Goal: Information Seeking & Learning: Compare options

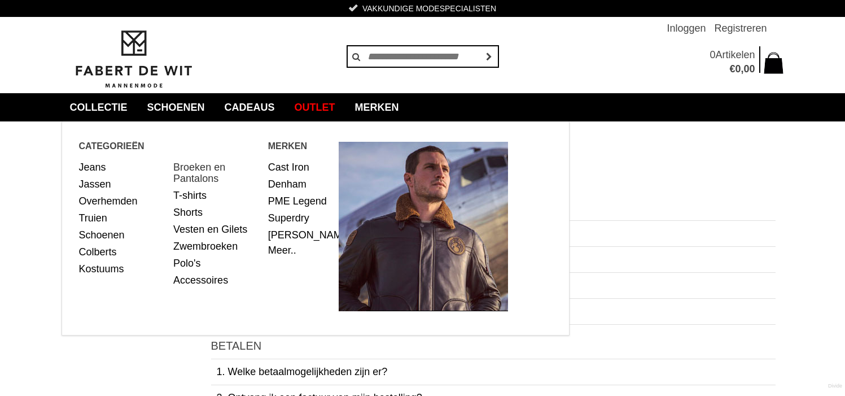
click at [195, 166] on link "Broeken en Pantalons" at bounding box center [216, 173] width 86 height 28
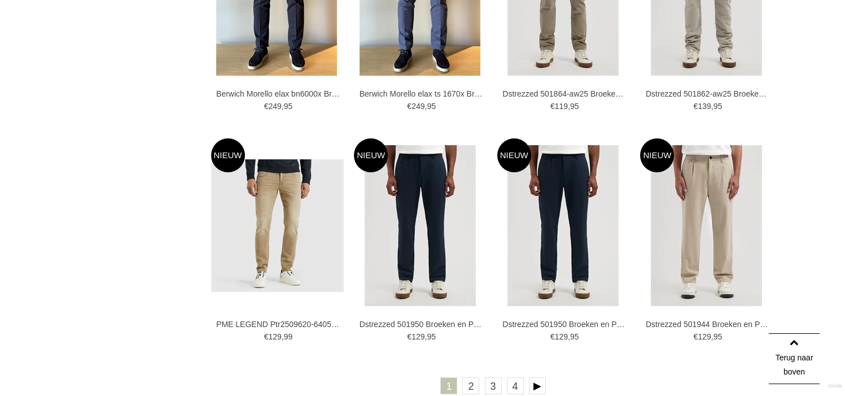
scroll to position [1919, 0]
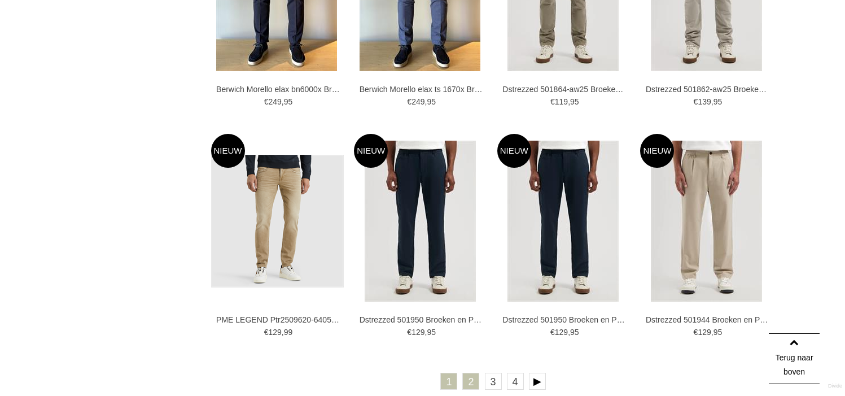
click at [478, 384] on link "2" at bounding box center [470, 380] width 17 height 17
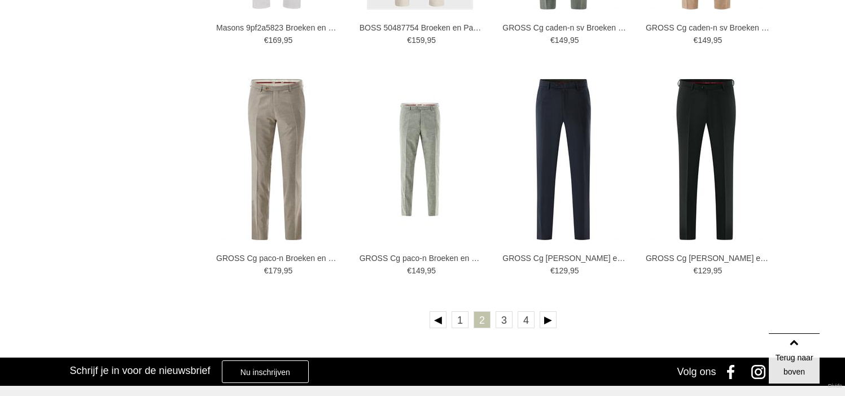
scroll to position [1975, 0]
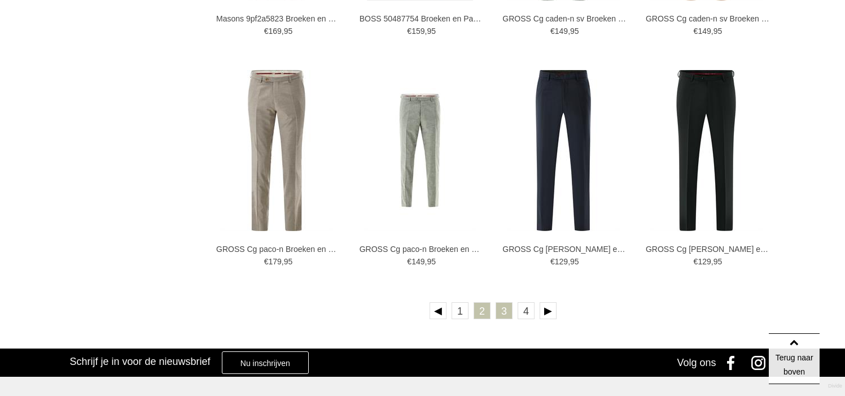
click at [507, 317] on link "3" at bounding box center [503, 310] width 17 height 17
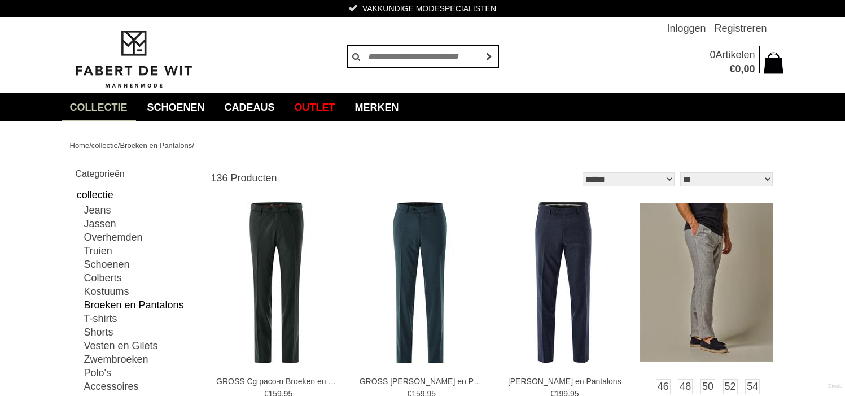
click at [707, 300] on img at bounding box center [706, 282] width 133 height 159
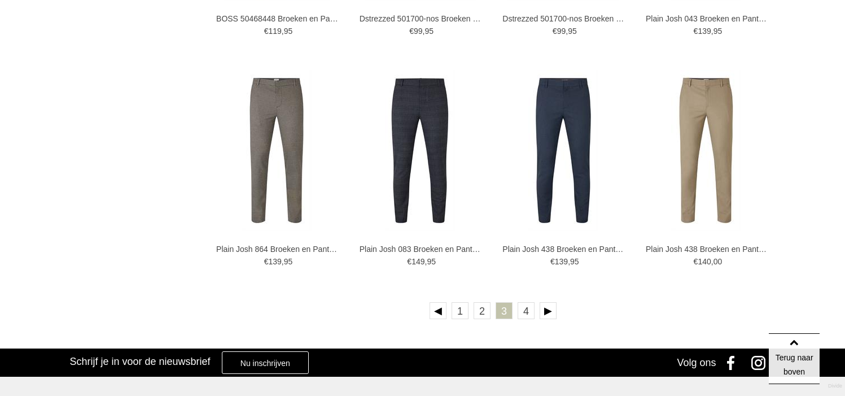
scroll to position [2032, 0]
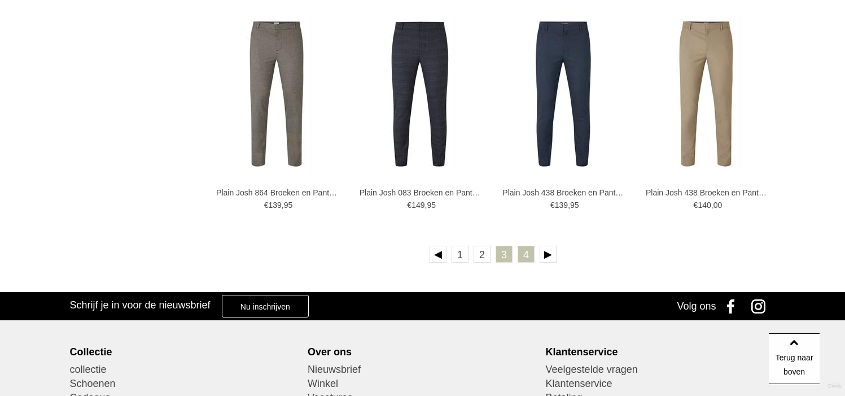
click at [522, 253] on link "4" at bounding box center [525, 253] width 17 height 17
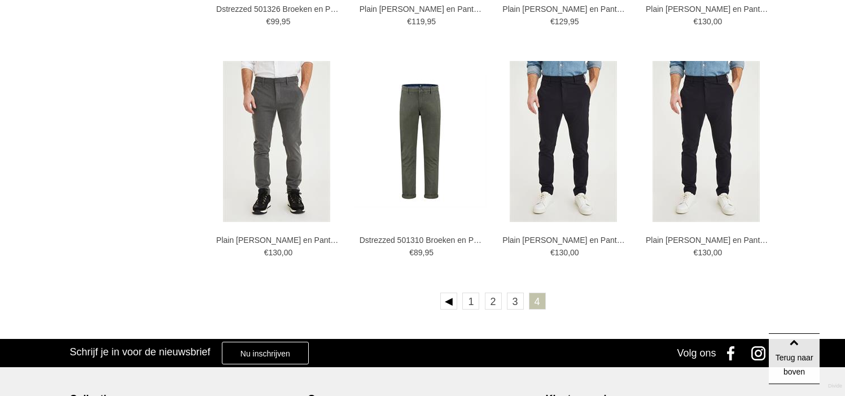
scroll to position [1580, 0]
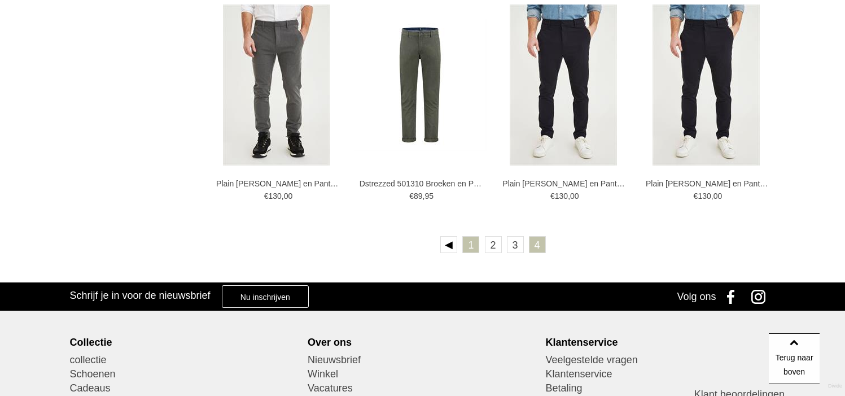
click at [463, 245] on link "1" at bounding box center [470, 244] width 17 height 17
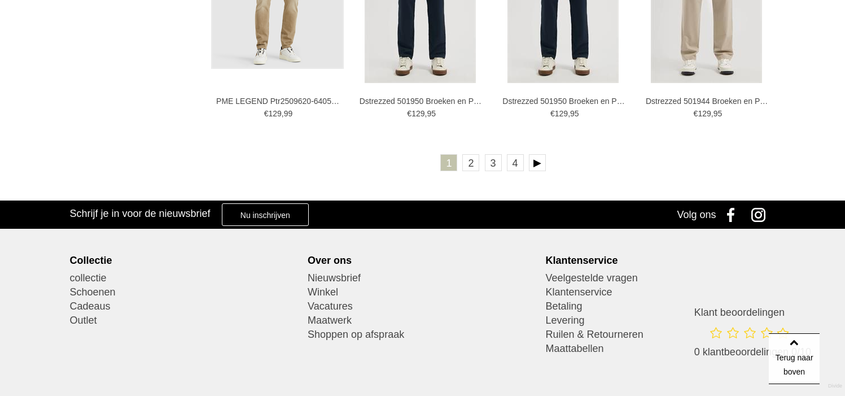
scroll to position [2144, 0]
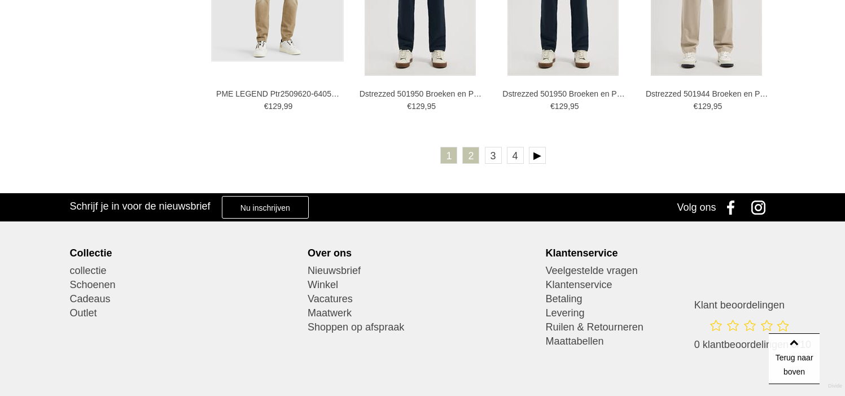
click at [476, 157] on link "2" at bounding box center [470, 155] width 17 height 17
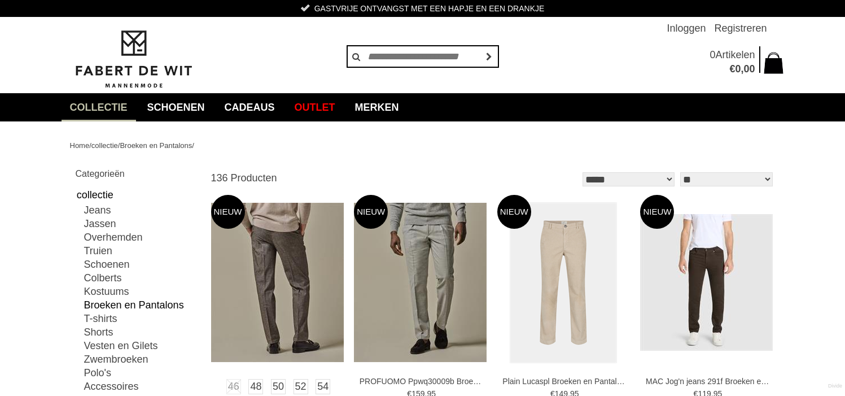
click at [306, 280] on img at bounding box center [277, 282] width 133 height 159
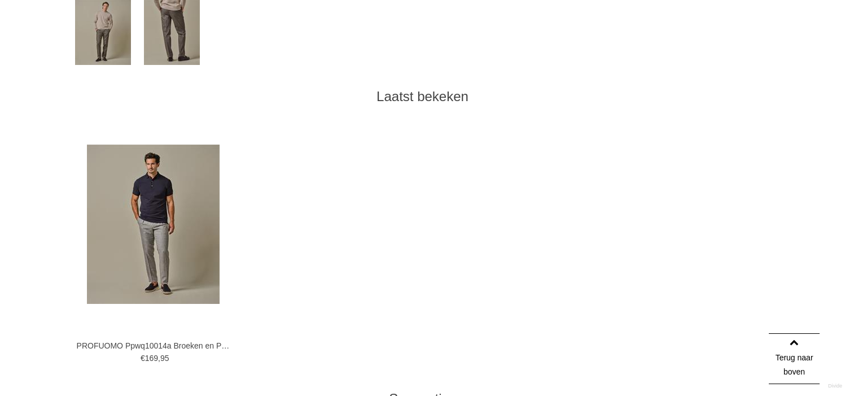
scroll to position [564, 0]
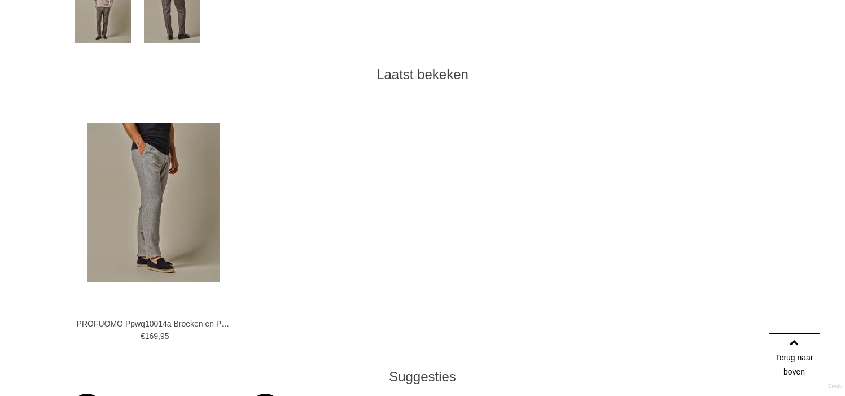
click at [160, 170] on img at bounding box center [153, 201] width 133 height 159
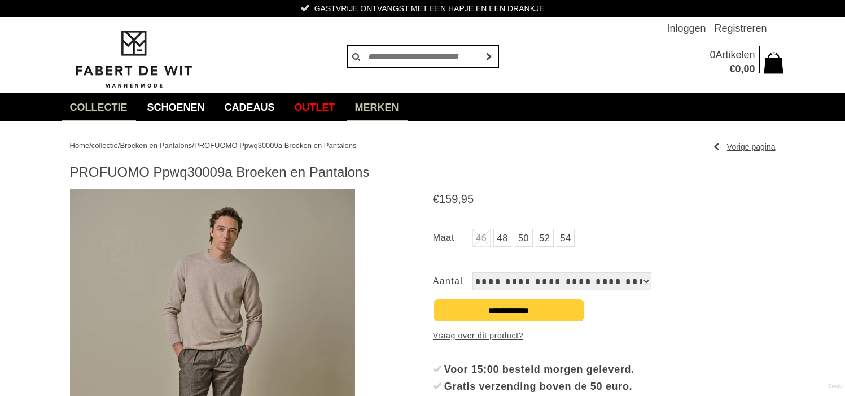
click at [376, 105] on link "Merken" at bounding box center [376, 107] width 61 height 28
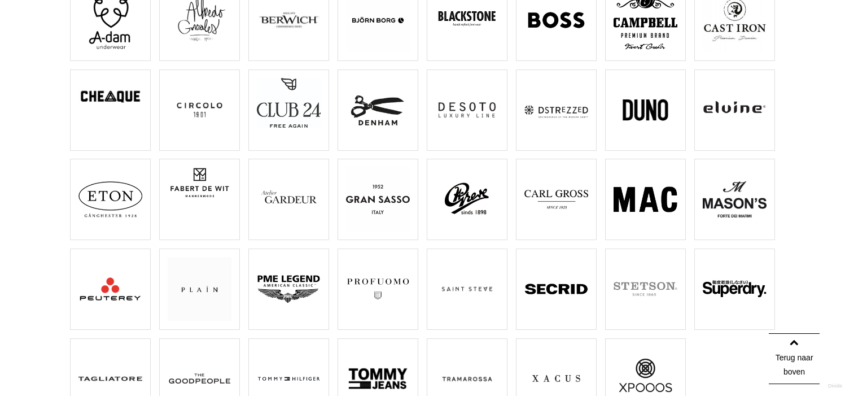
scroll to position [169, 0]
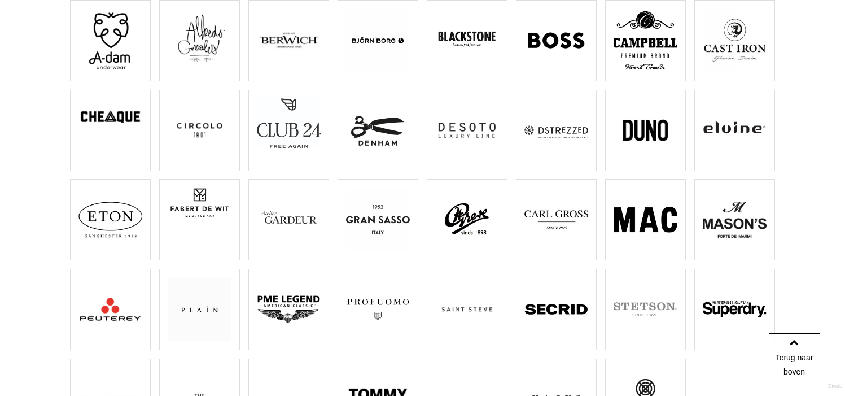
click at [476, 131] on img at bounding box center [467, 130] width 64 height 64
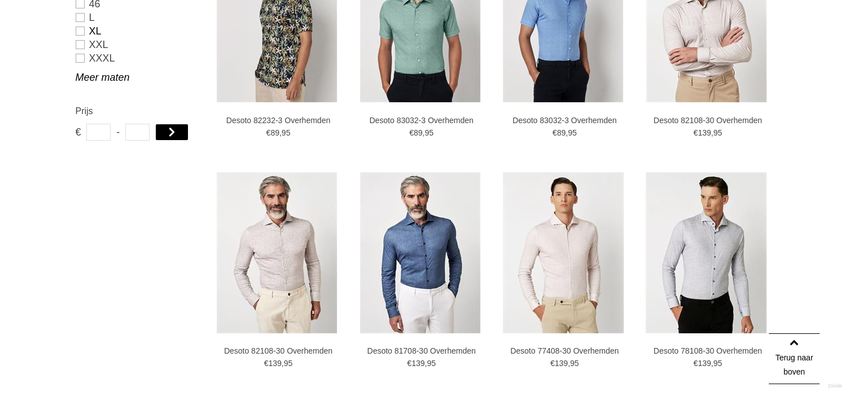
scroll to position [564, 0]
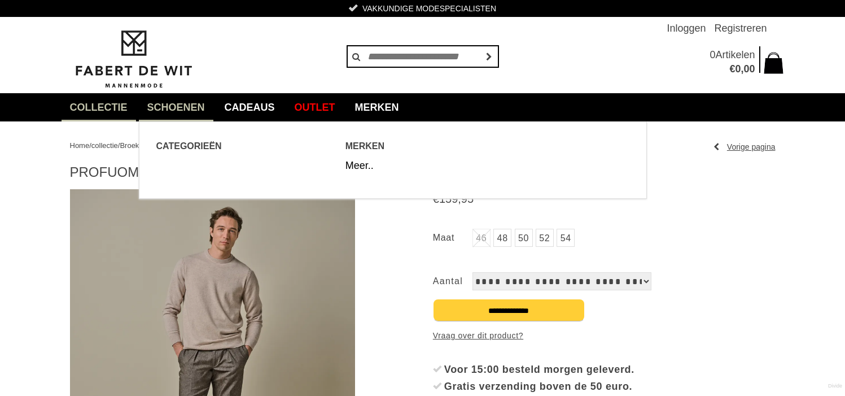
click at [161, 106] on link "Schoenen" at bounding box center [176, 107] width 74 height 28
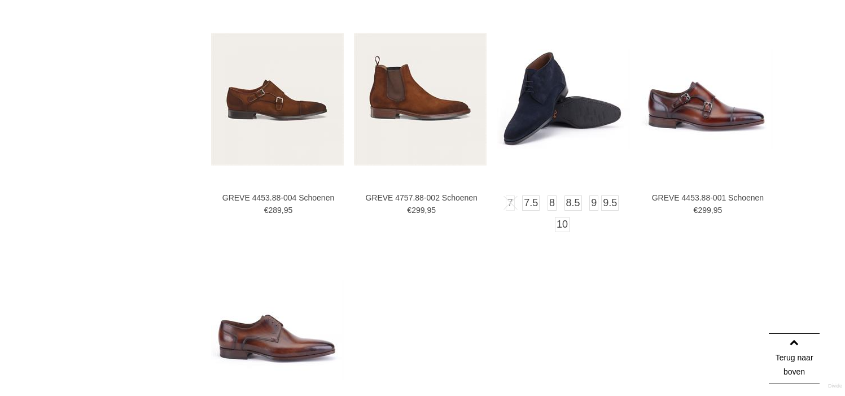
scroll to position [1637, 0]
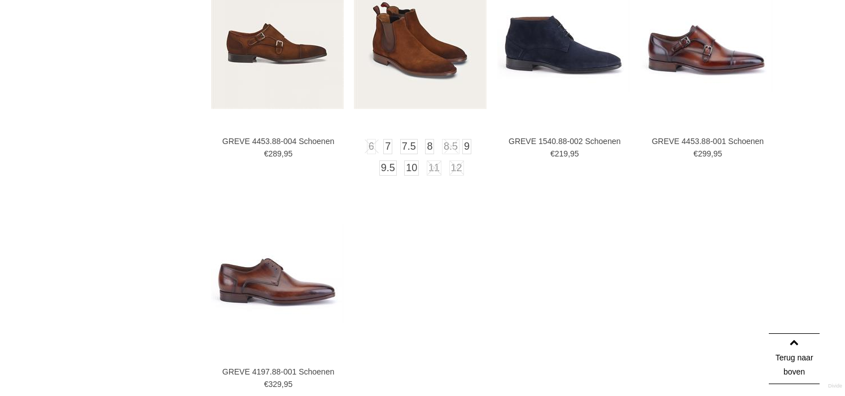
click at [413, 65] on img at bounding box center [420, 42] width 133 height 133
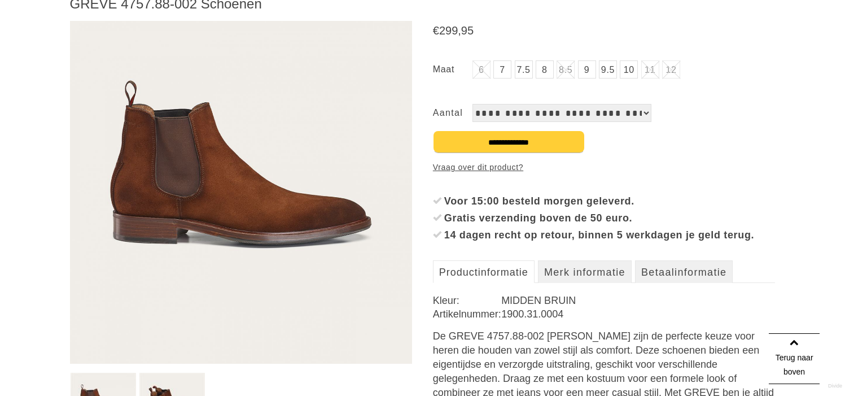
scroll to position [113, 0]
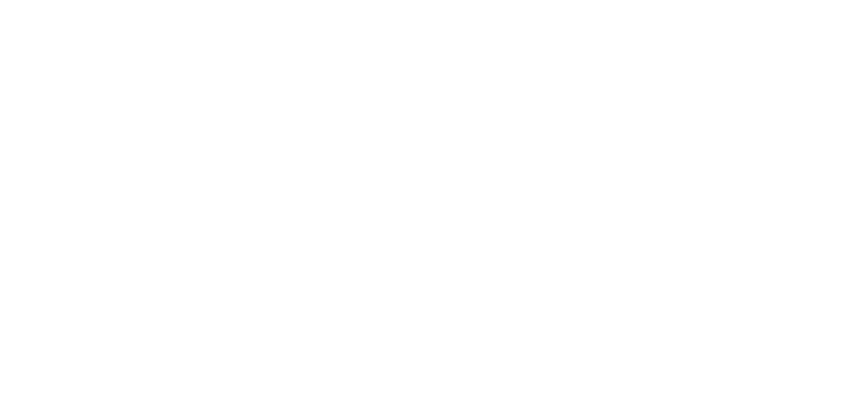
scroll to position [1637, 0]
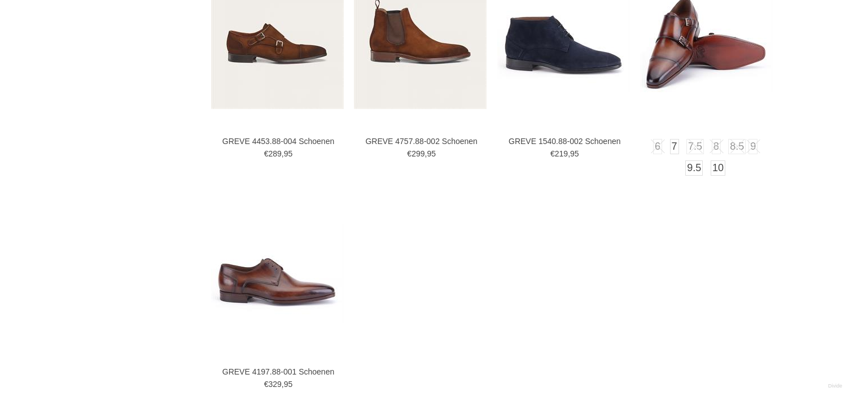
click at [699, 56] on img at bounding box center [706, 42] width 133 height 99
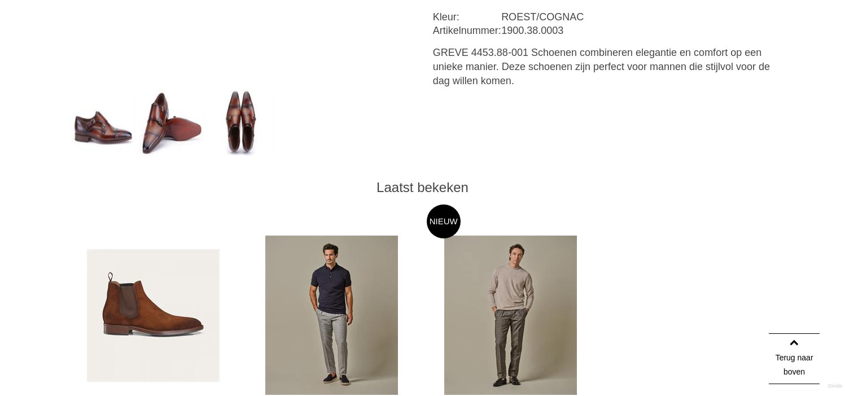
scroll to position [508, 0]
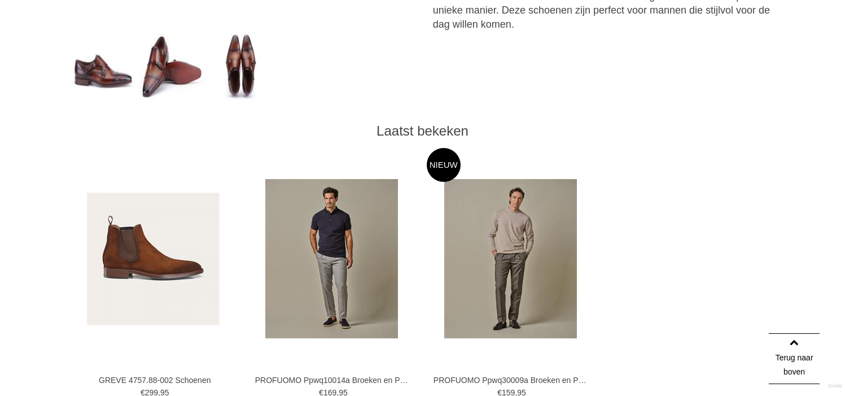
click at [153, 52] on img at bounding box center [171, 66] width 65 height 67
click at [170, 64] on img at bounding box center [171, 66] width 65 height 67
click at [243, 65] on img at bounding box center [240, 66] width 65 height 67
click at [101, 65] on img at bounding box center [103, 66] width 65 height 67
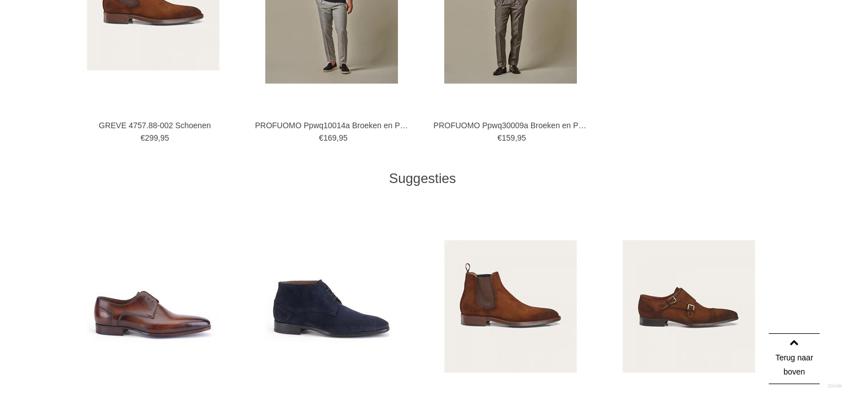
scroll to position [751, 0]
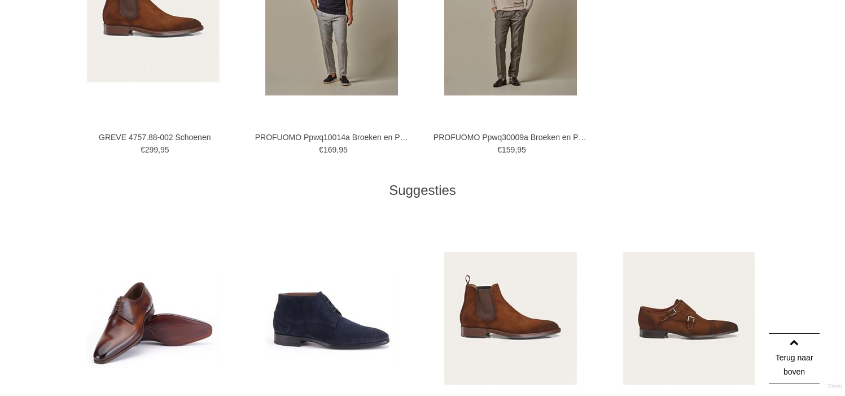
click at [176, 326] on img at bounding box center [153, 317] width 133 height 99
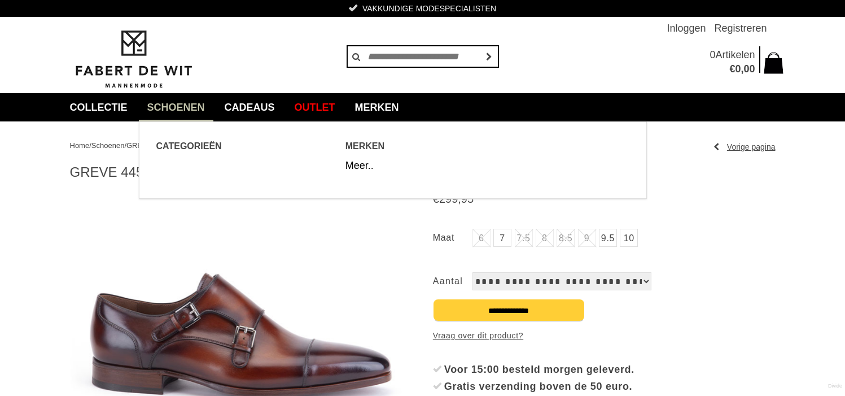
click at [191, 106] on link "Schoenen" at bounding box center [176, 107] width 74 height 28
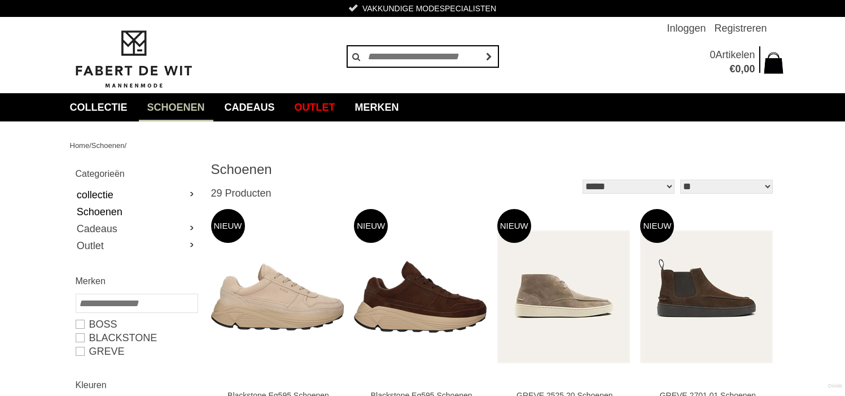
click at [99, 194] on link "collectie" at bounding box center [136, 194] width 121 height 17
type input "*"
type input "****"
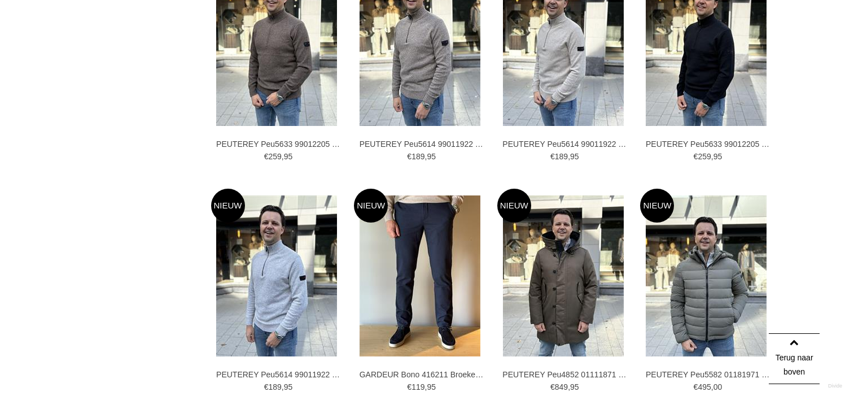
scroll to position [1862, 0]
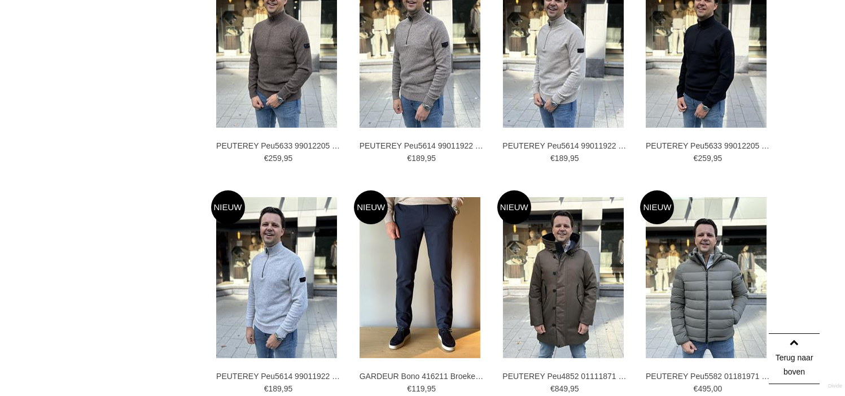
type input "**"
type input "***"
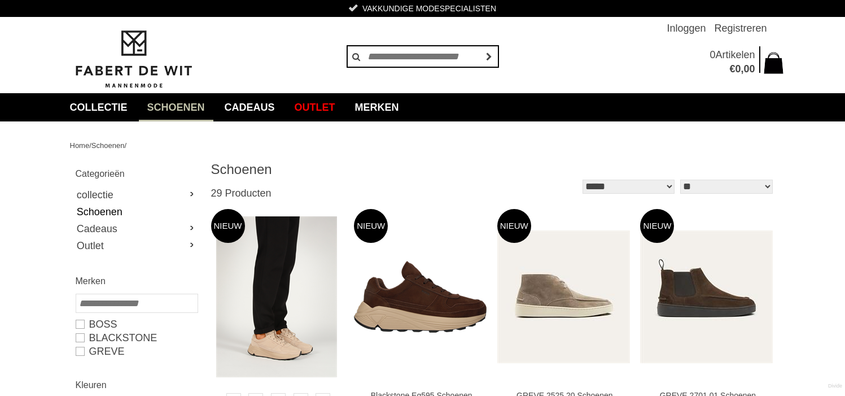
scroll to position [56, 0]
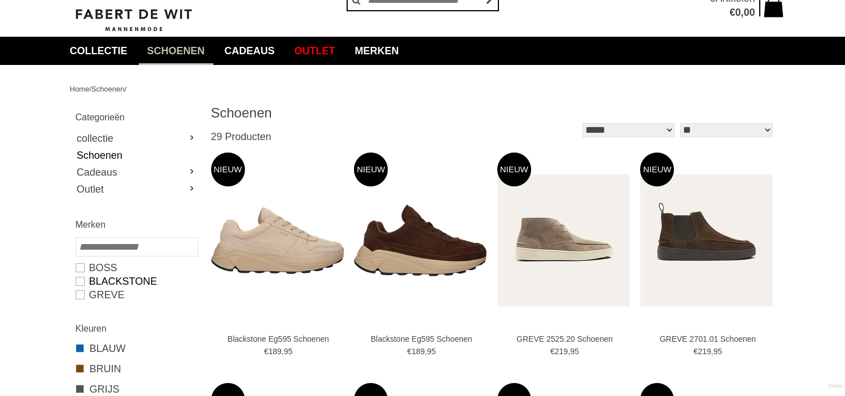
click at [78, 282] on link "Blackstone" at bounding box center [136, 281] width 121 height 14
type input "***"
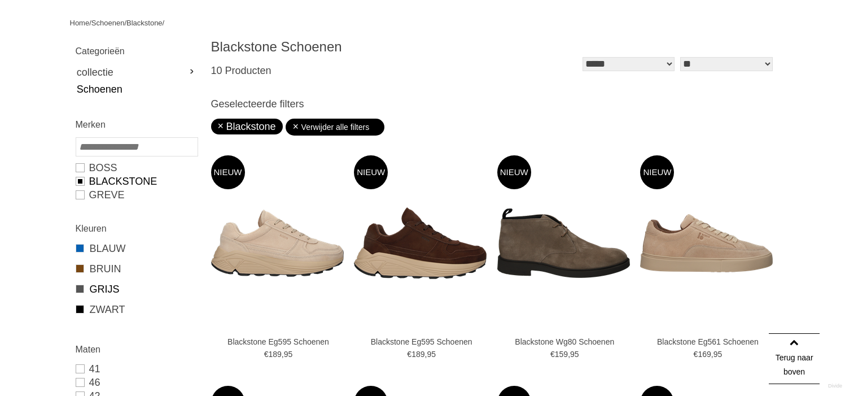
scroll to position [113, 0]
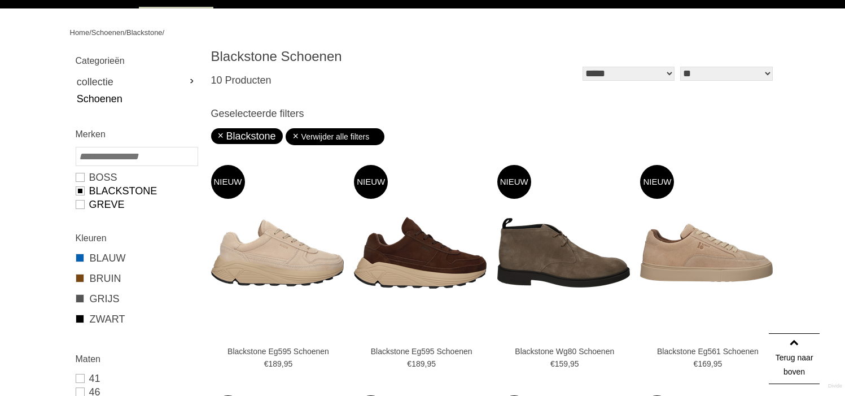
click at [81, 204] on link "GREVE" at bounding box center [136, 205] width 121 height 14
type input "***"
